Goal: Navigation & Orientation: Find specific page/section

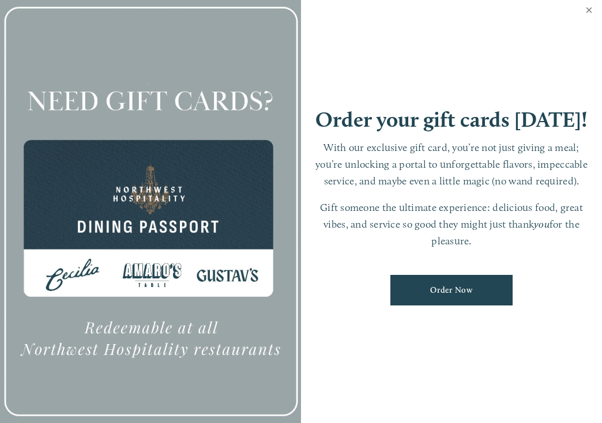
scroll to position [24, 0]
click at [589, 16] on link "Close" at bounding box center [589, 11] width 22 height 32
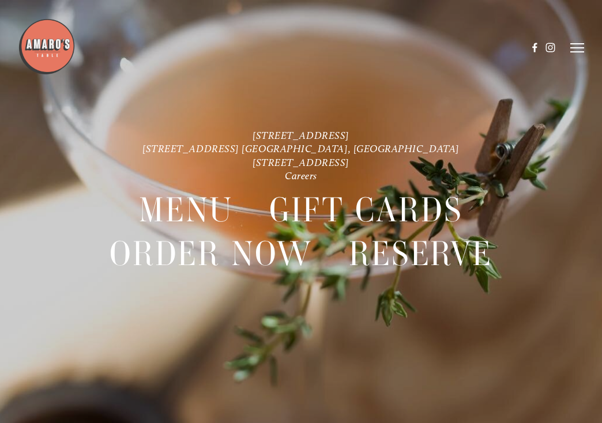
click at [579, 46] on icon at bounding box center [577, 48] width 14 height 10
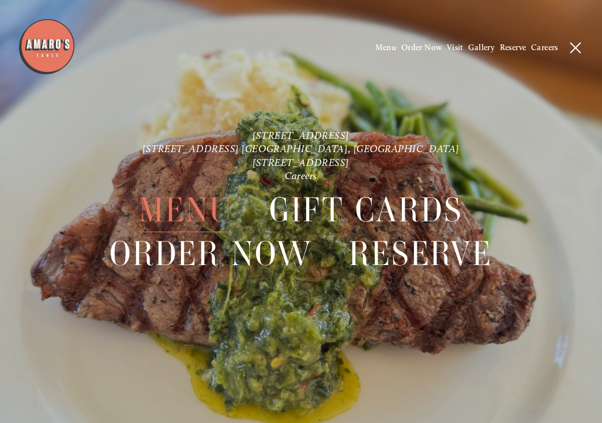
click at [187, 213] on span "Menu" at bounding box center [186, 210] width 94 height 44
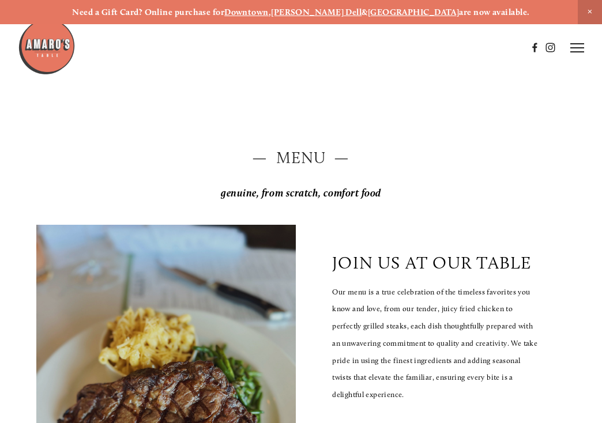
click at [573, 46] on icon at bounding box center [577, 48] width 14 height 10
click at [382, 47] on span "Menu" at bounding box center [385, 48] width 21 height 10
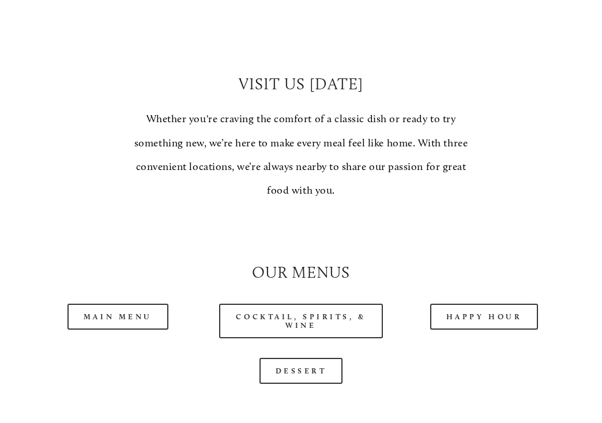
scroll to position [829, 0]
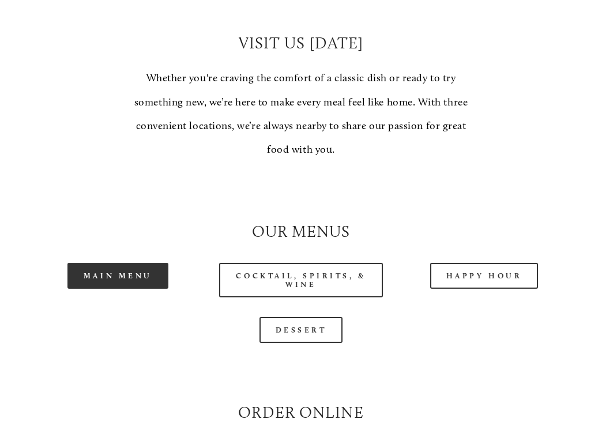
click at [120, 289] on link "Main Menu" at bounding box center [117, 276] width 101 height 26
